Goal: Check status: Check status

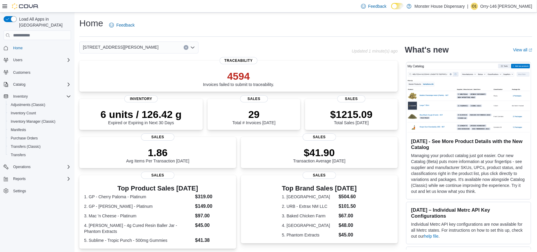
click at [192, 48] on icon "Open list of options" at bounding box center [193, 48] width 4 height 2
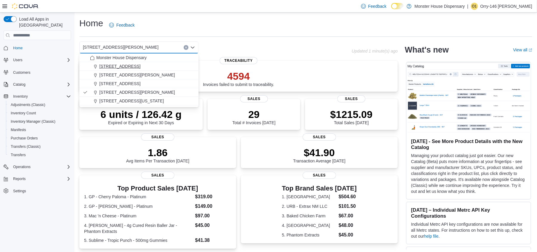
click at [137, 64] on span "[STREET_ADDRESS]" at bounding box center [119, 66] width 41 height 6
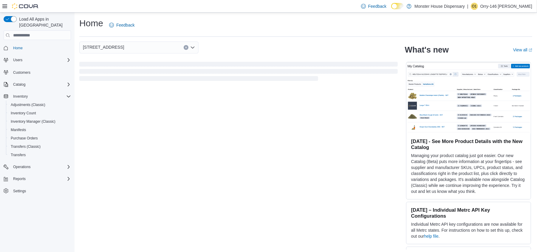
drag, startPoint x: 155, startPoint y: 60, endPoint x: 165, endPoint y: 66, distance: 11.3
click at [164, 66] on span "Loading" at bounding box center [238, 64] width 319 height 5
click at [258, 53] on div "[STREET_ADDRESS]" at bounding box center [238, 47] width 319 height 12
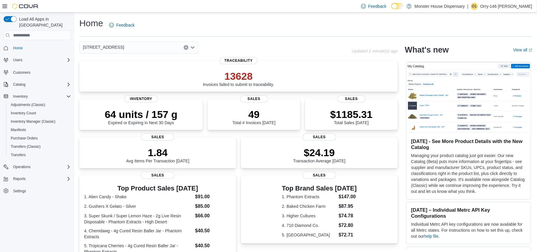
click at [195, 48] on icon "Open list of options" at bounding box center [192, 47] width 5 height 5
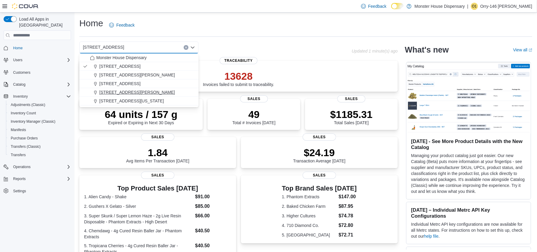
click at [121, 94] on span "[STREET_ADDRESS][PERSON_NAME]" at bounding box center [137, 92] width 76 height 6
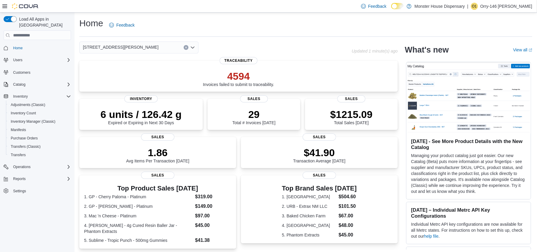
click at [194, 48] on icon "Open list of options" at bounding box center [192, 47] width 5 height 5
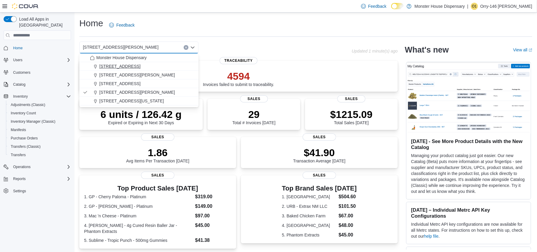
click at [125, 66] on span "[STREET_ADDRESS]" at bounding box center [119, 66] width 41 height 6
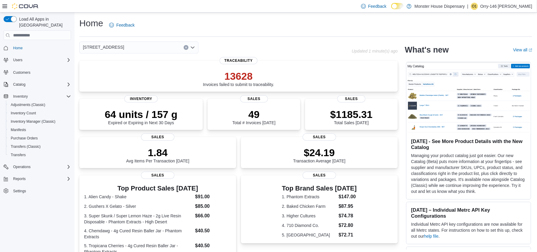
click at [289, 50] on div "[STREET_ADDRESS] Selected. [STREET_ADDRESS] Press Backspace to delete [STREET_A…" at bounding box center [215, 47] width 273 height 12
click at [279, 27] on div "Home Feedback" at bounding box center [305, 25] width 453 height 16
click at [193, 47] on icon "Open list of options" at bounding box center [193, 48] width 4 height 2
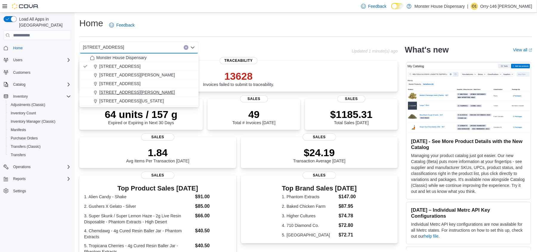
click at [116, 92] on span "[STREET_ADDRESS][PERSON_NAME]" at bounding box center [137, 92] width 76 height 6
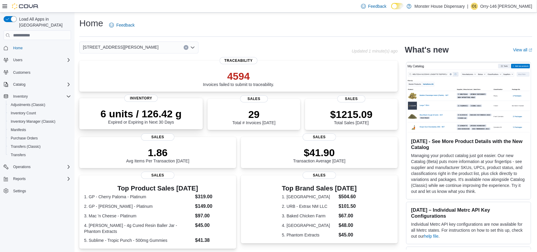
click at [150, 114] on p "6 units / 126.42 g" at bounding box center [141, 114] width 81 height 12
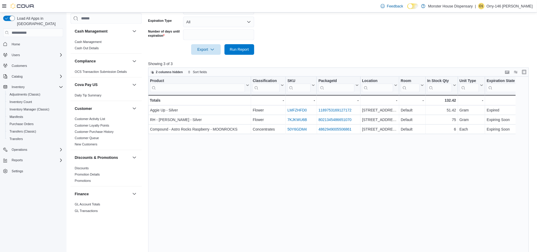
scroll to position [159, 0]
